Goal: Task Accomplishment & Management: Use online tool/utility

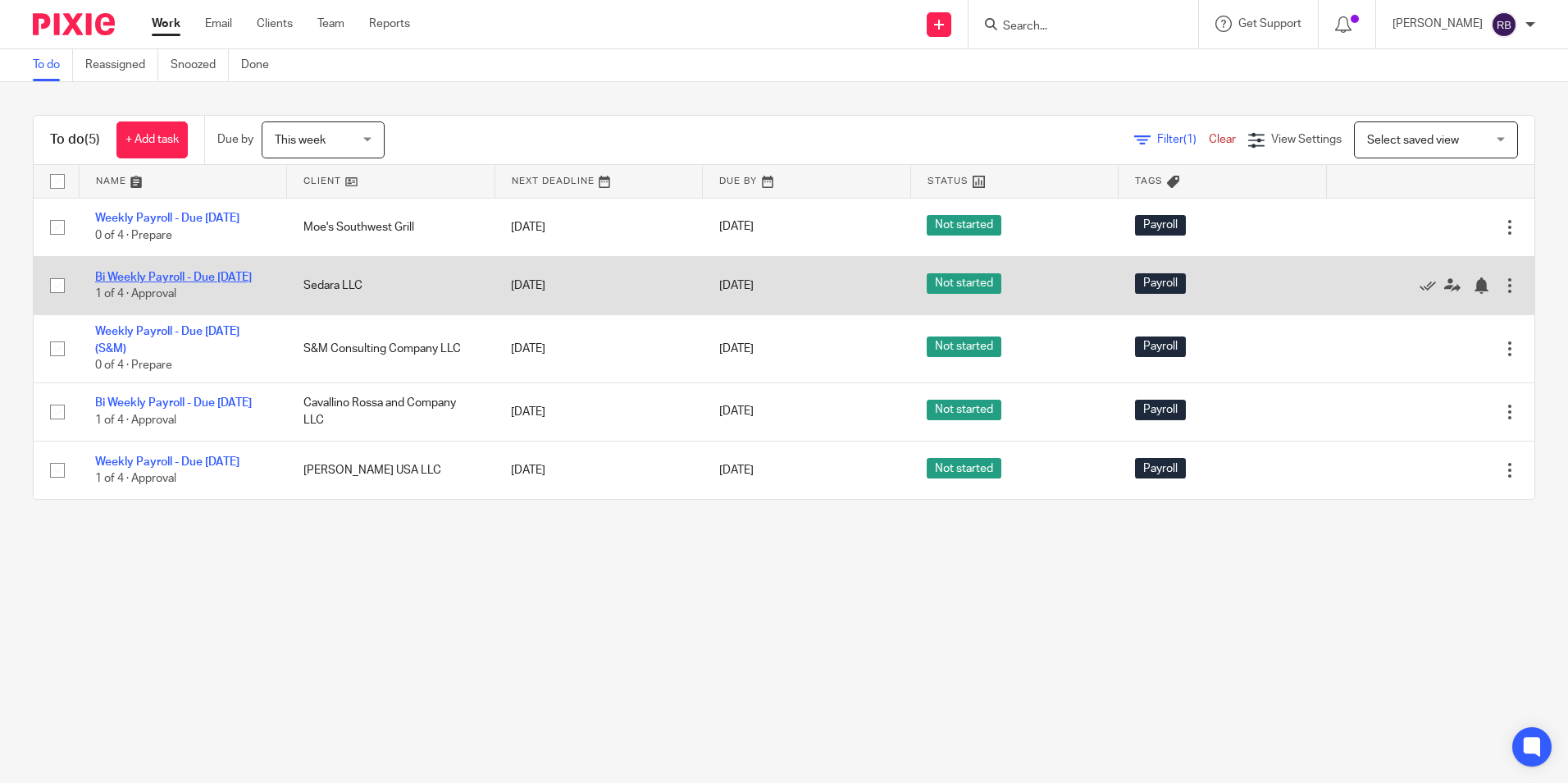
click at [160, 279] on link "Bi Weekly Payroll - Due [DATE]" at bounding box center [174, 277] width 156 height 11
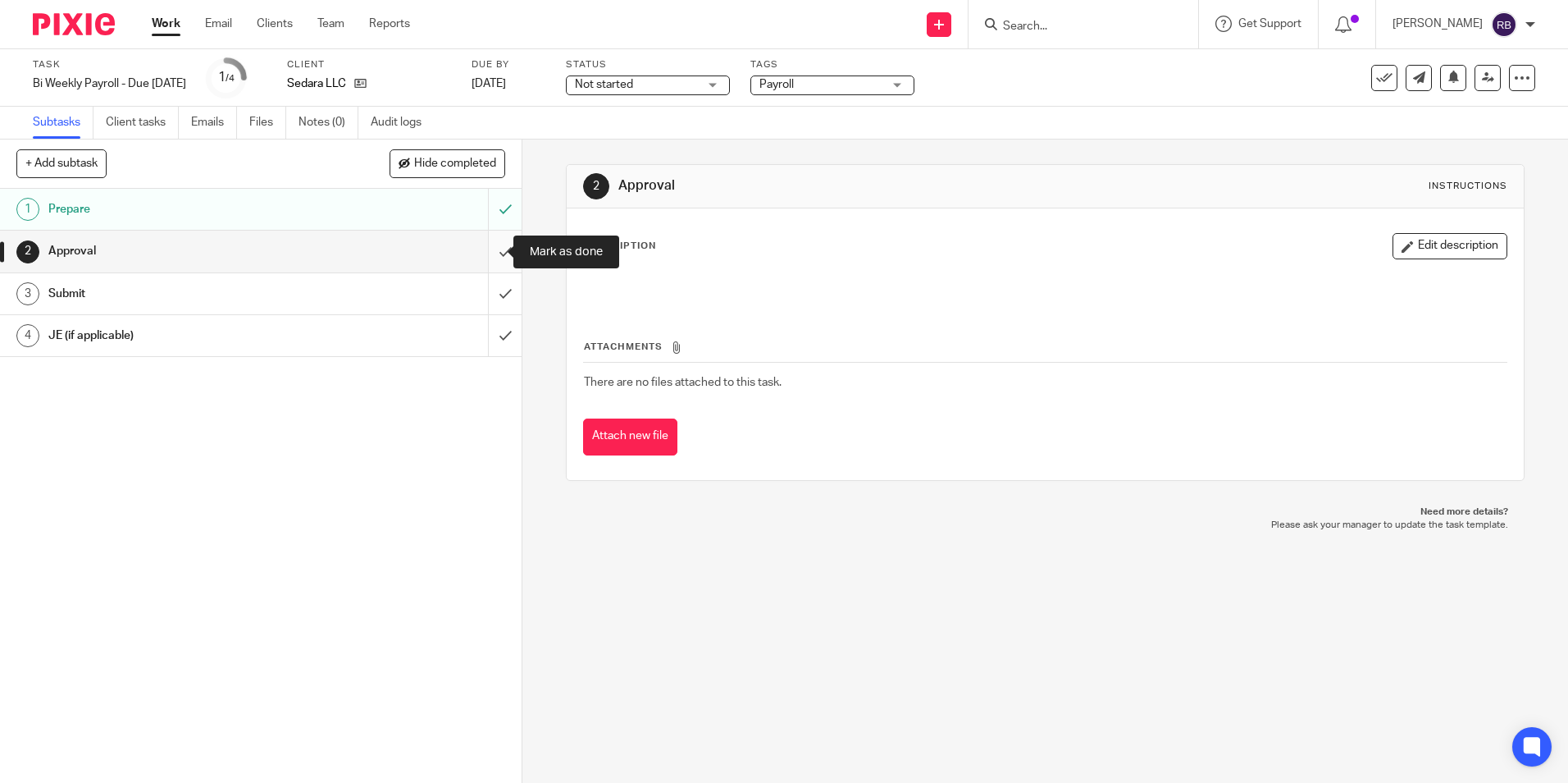
click at [489, 248] on input "submit" at bounding box center [260, 251] width 522 height 41
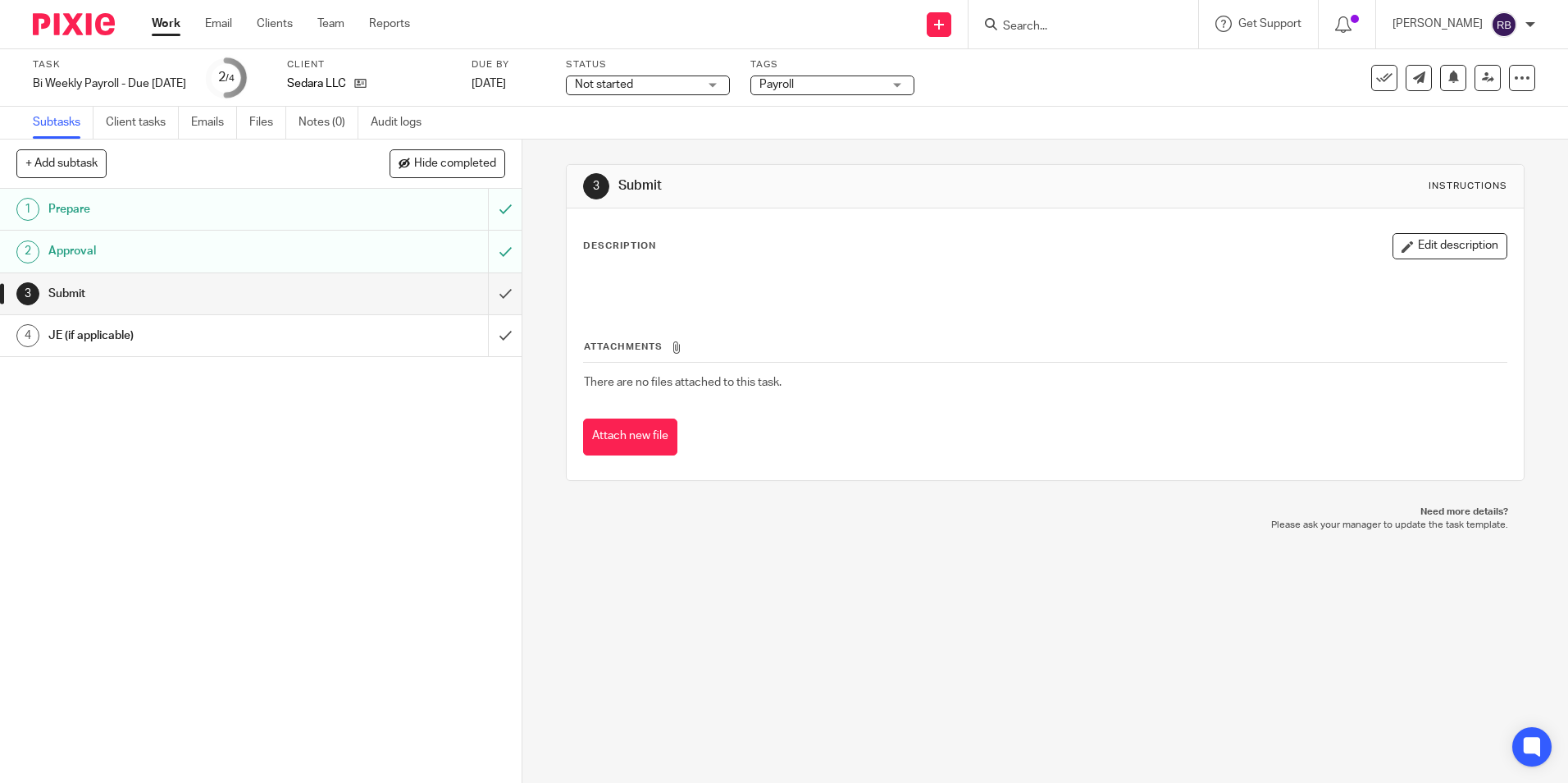
click at [164, 22] on link "Work" at bounding box center [166, 23] width 28 height 16
